Goal: Transaction & Acquisition: Register for event/course

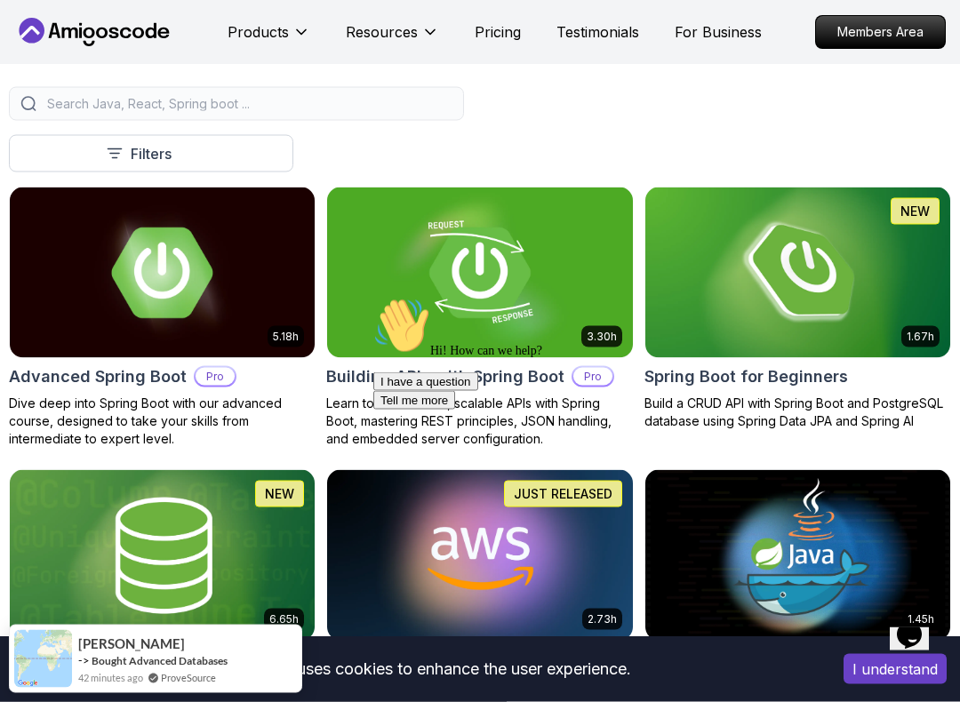
scroll to position [374, 0]
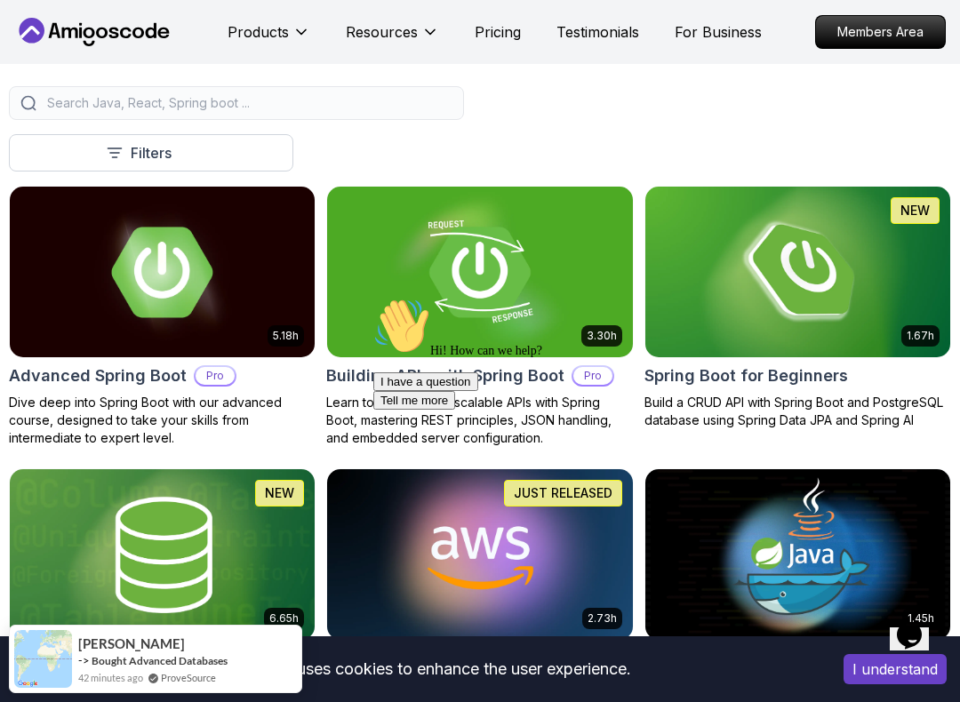
click at [429, 323] on div "Hi! How can we help? I have a question Tell me more" at bounding box center [661, 354] width 576 height 112
click at [487, 381] on div "Hi! How can we help? I have a question Tell me more" at bounding box center [661, 354] width 576 height 112
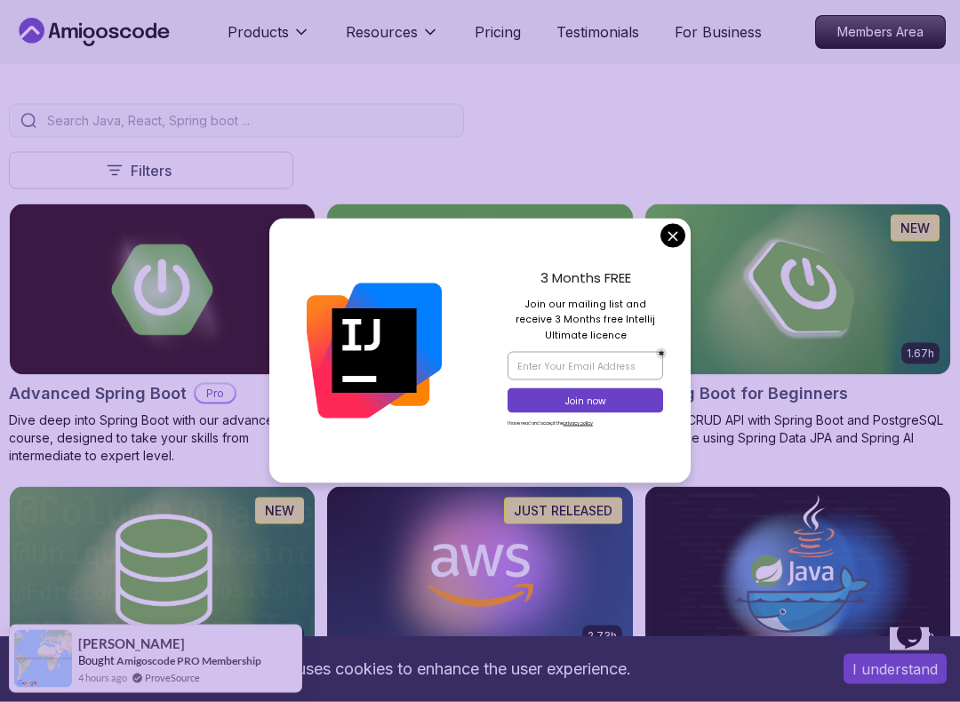
scroll to position [357, 0]
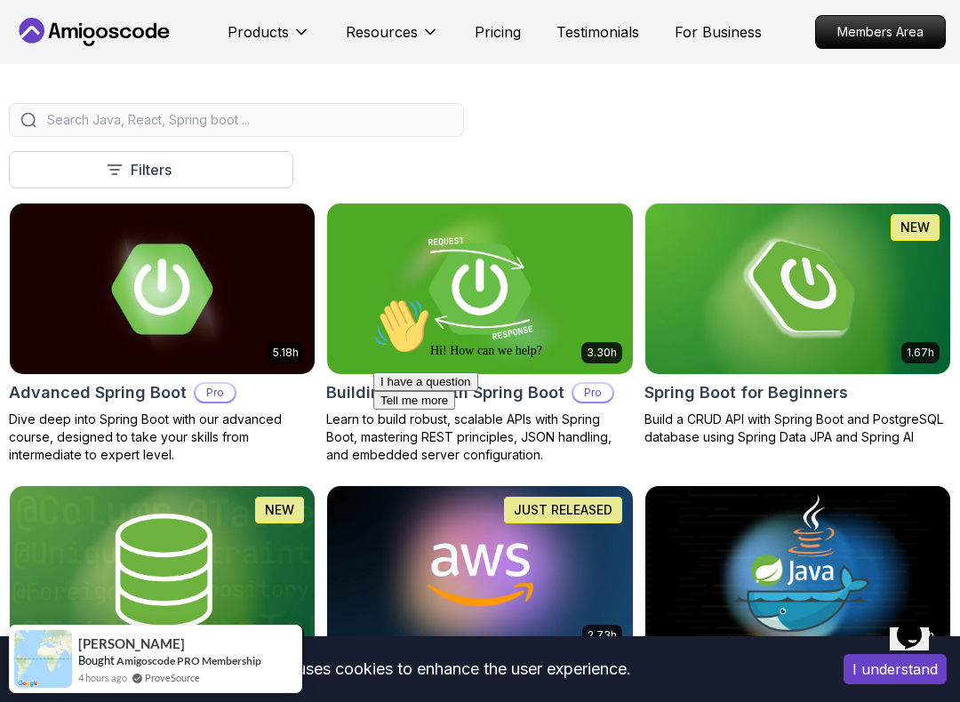
click at [666, 236] on img at bounding box center [797, 289] width 305 height 171
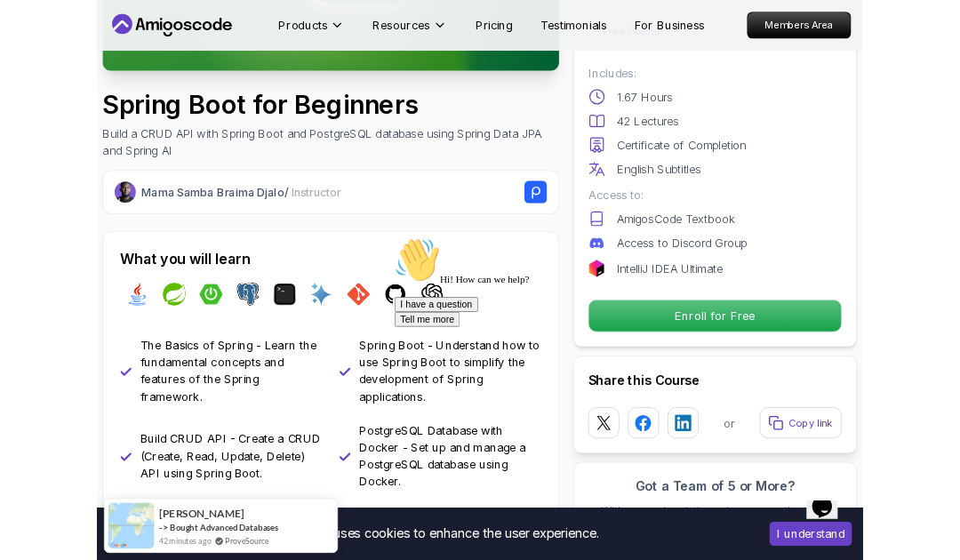
scroll to position [336, 0]
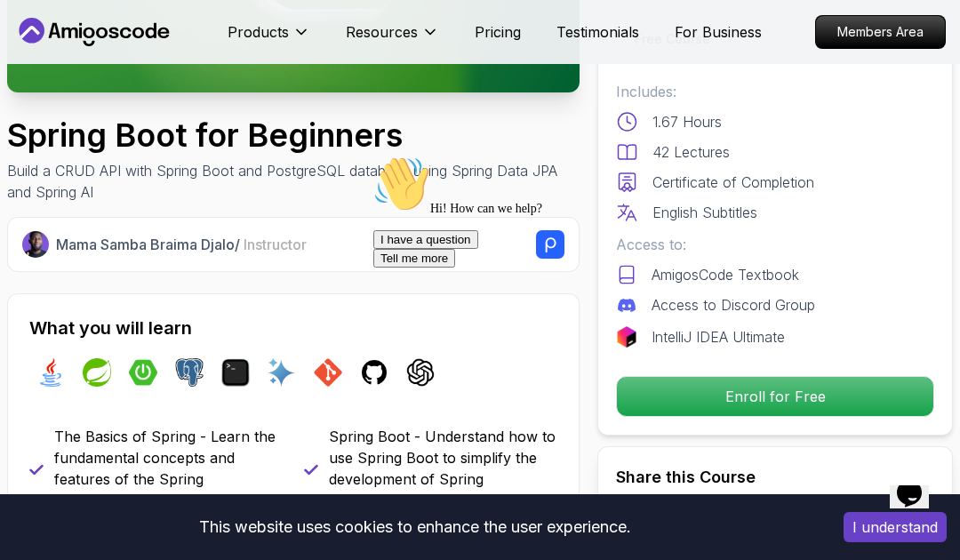
click at [649, 268] on div "Hi! How can we help? I have a question Tell me more" at bounding box center [661, 212] width 576 height 112
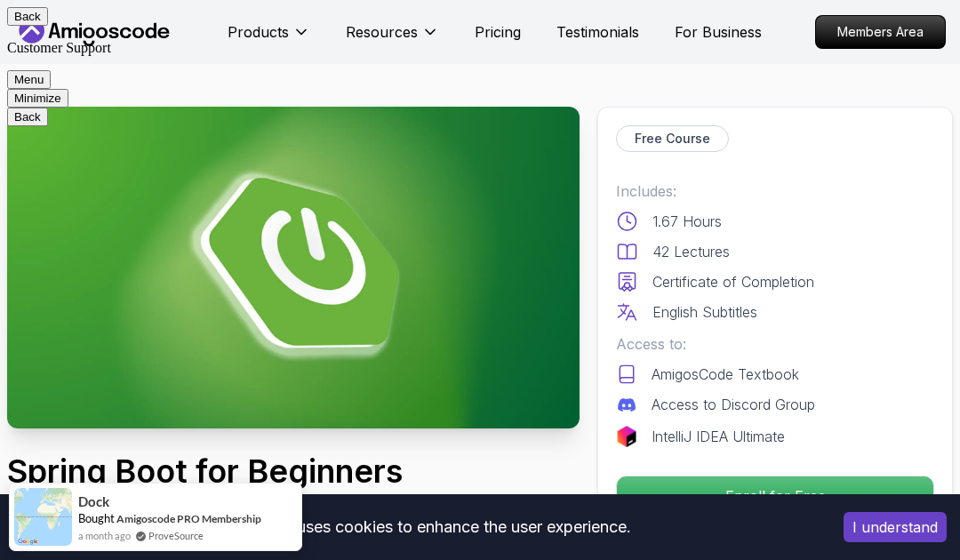
click at [947, 19] on div "Back Customer Support Menu Minimize" at bounding box center [480, 57] width 946 height 100
click at [40, 25] on button "Back" at bounding box center [27, 16] width 41 height 19
click at [68, 18] on button "Minimize" at bounding box center [37, 16] width 61 height 19
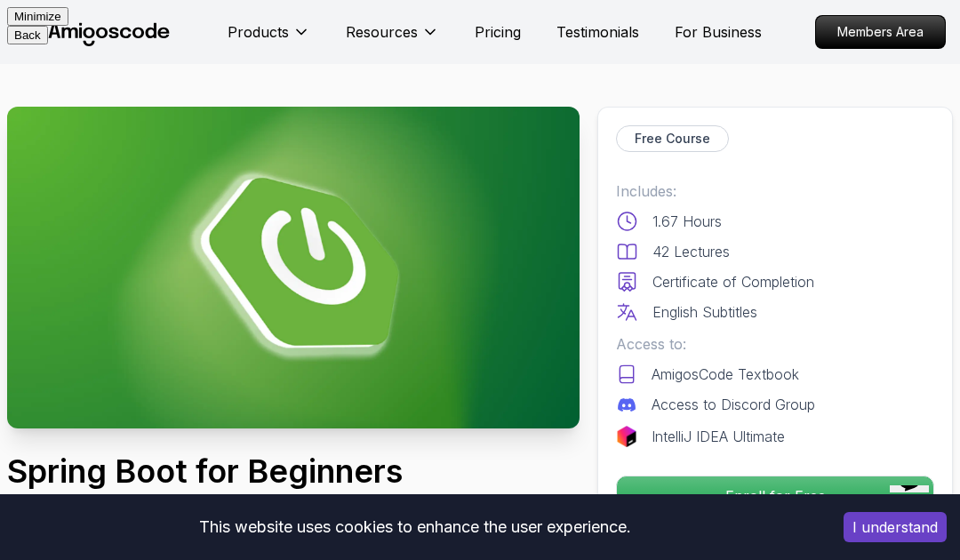
scroll to position [336, 0]
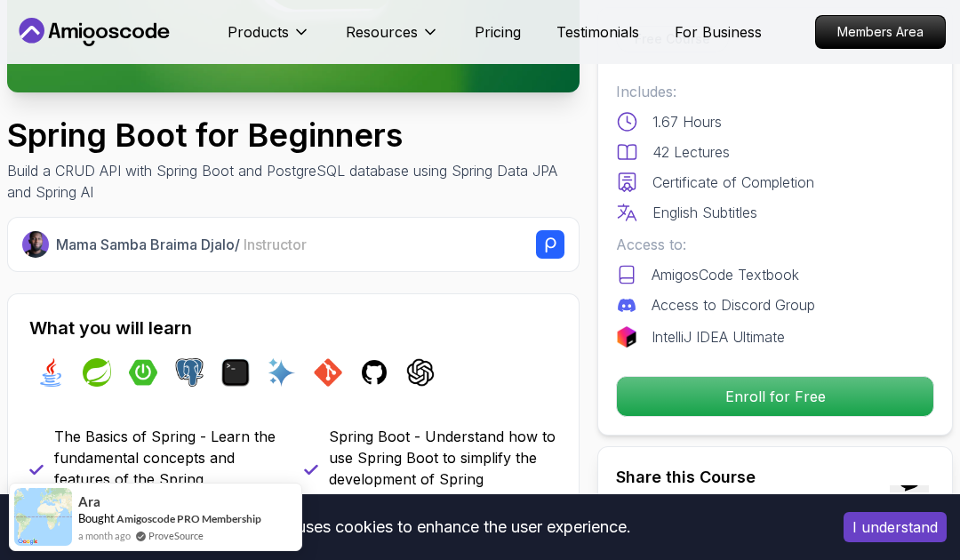
click at [764, 388] on p "Enroll for Free" at bounding box center [775, 396] width 316 height 39
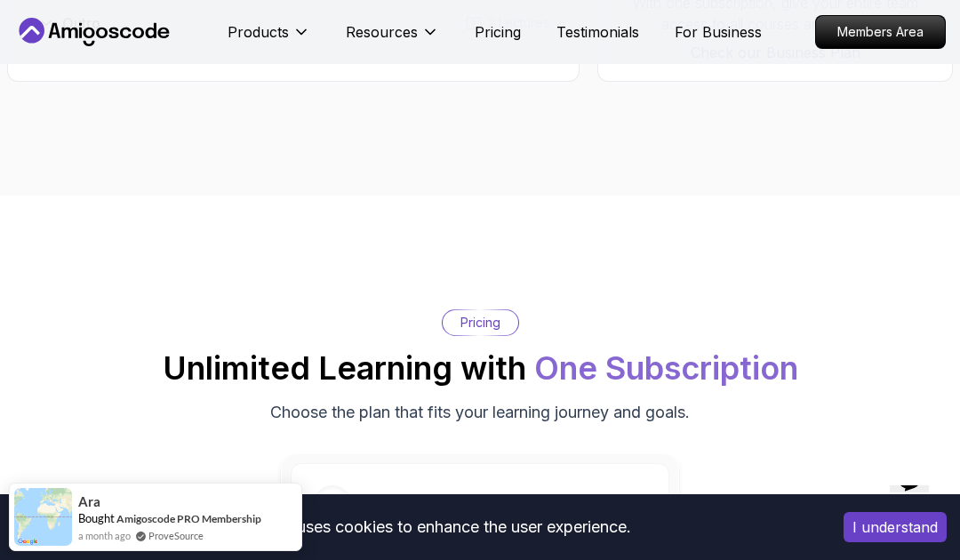
scroll to position [3671, 0]
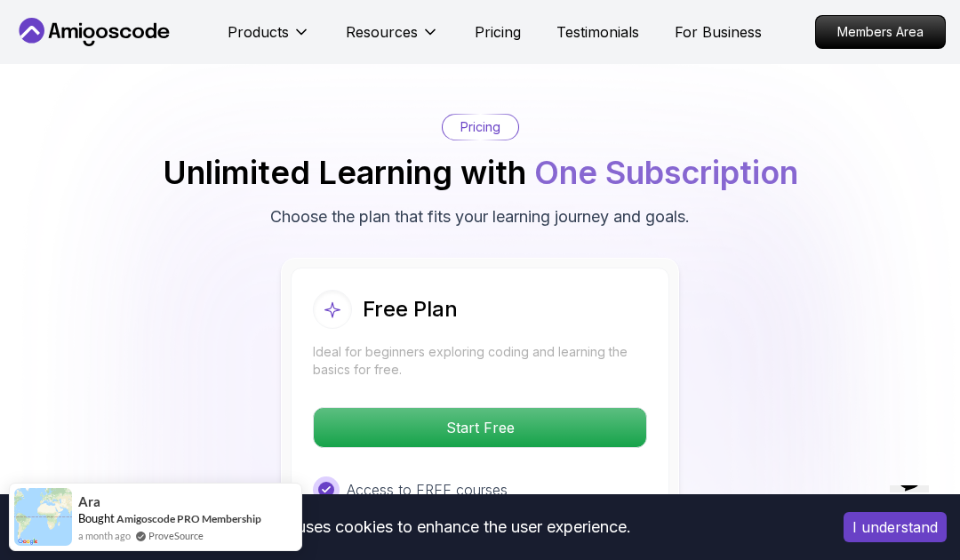
click at [602, 411] on p "Start Free" at bounding box center [480, 427] width 332 height 39
